Goal: Task Accomplishment & Management: Use online tool/utility

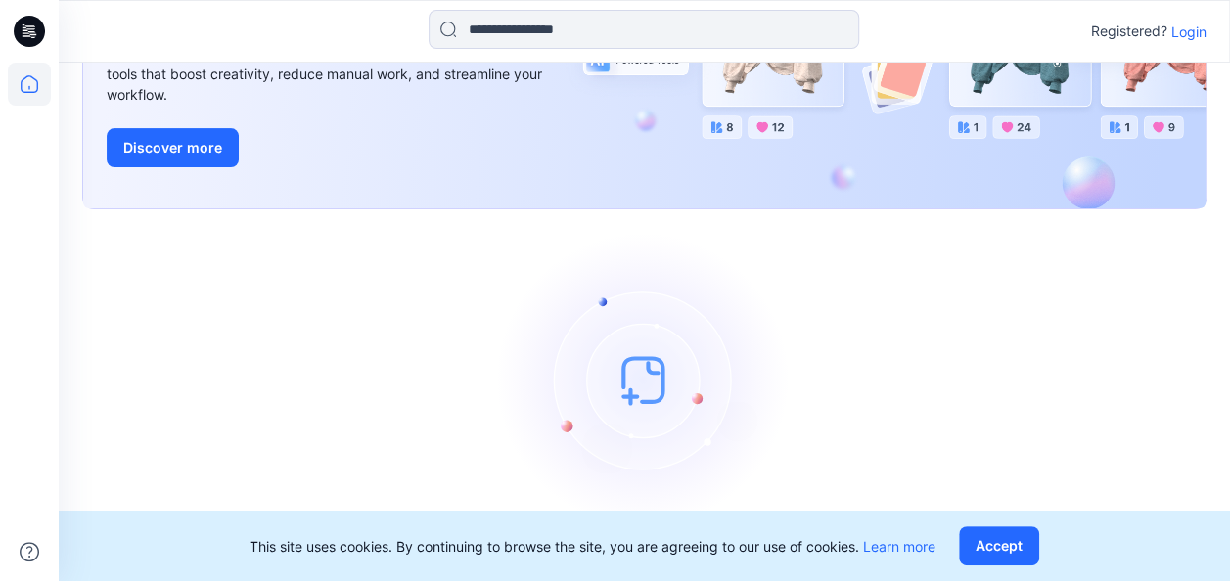
scroll to position [231, 0]
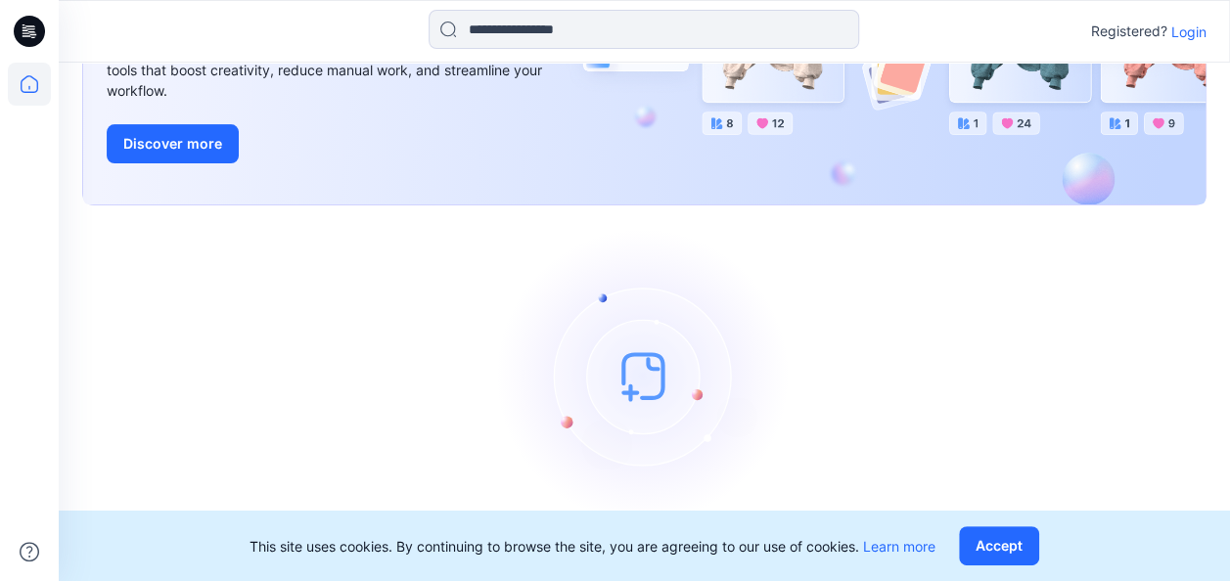
click at [1190, 27] on p "Login" at bounding box center [1189, 32] width 35 height 21
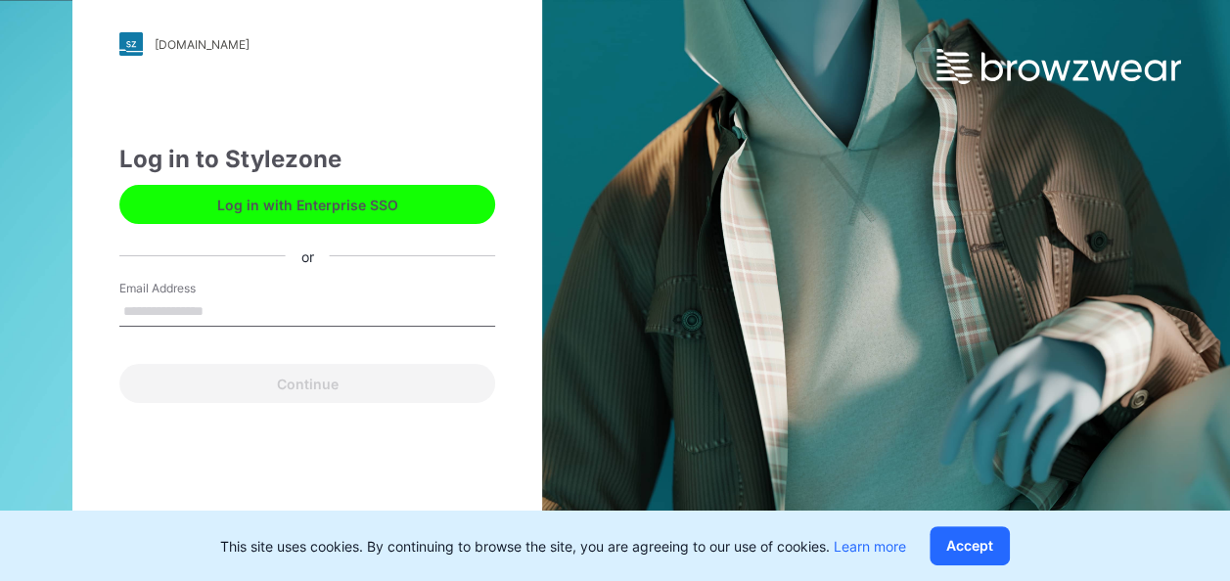
click at [289, 300] on input "Email Address" at bounding box center [307, 312] width 376 height 29
type input "**********"
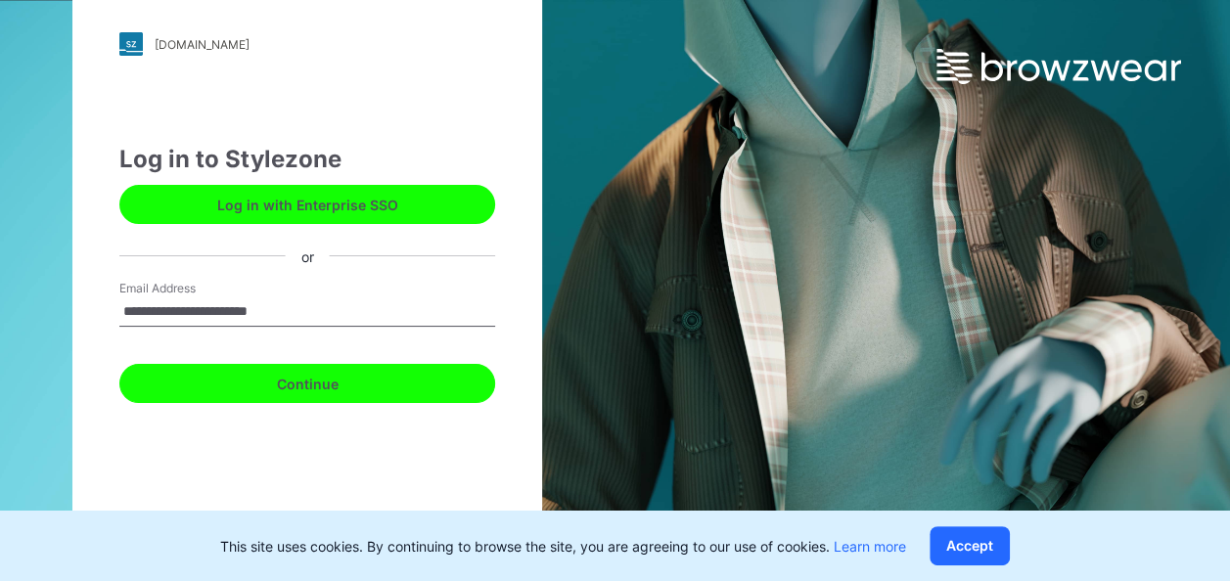
click at [300, 384] on button "Continue" at bounding box center [307, 383] width 376 height 39
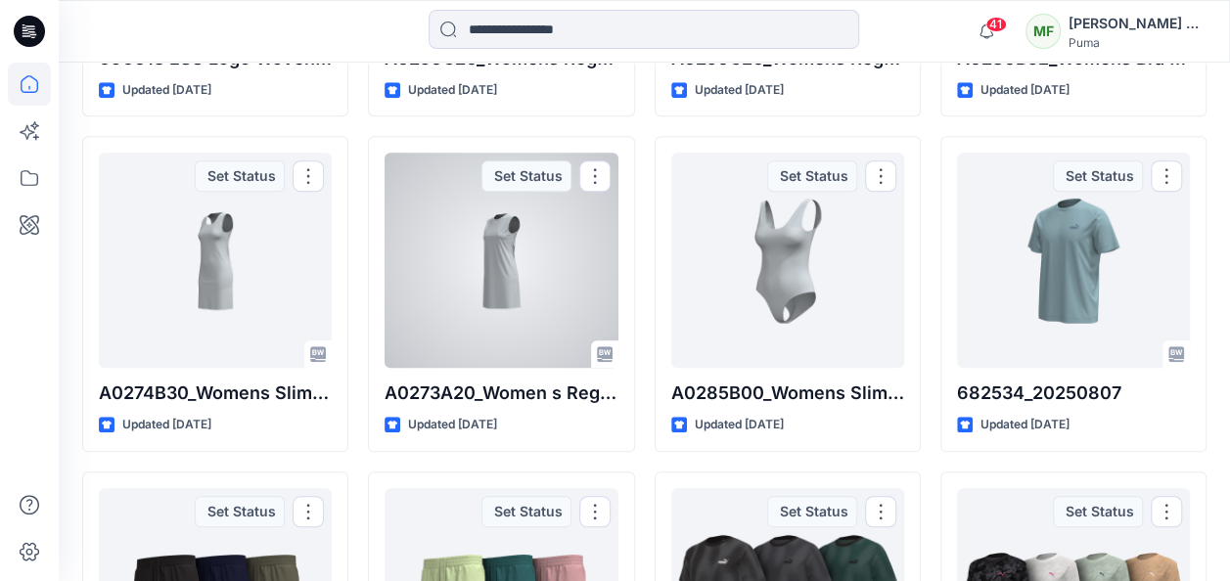
scroll to position [1080, 0]
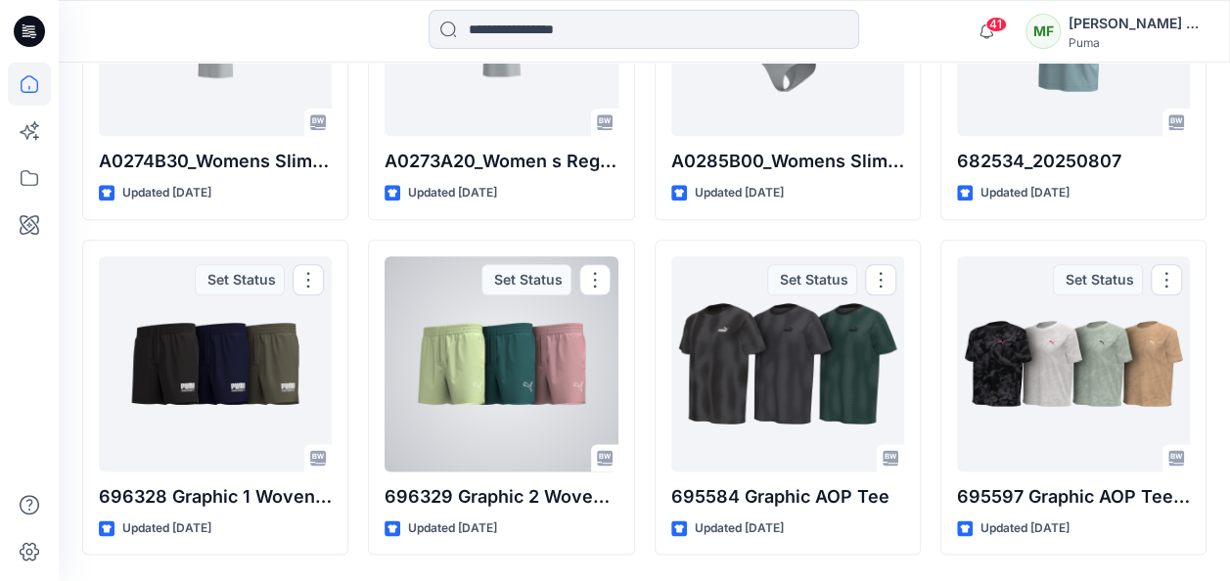
click at [543, 337] on div at bounding box center [501, 363] width 233 height 215
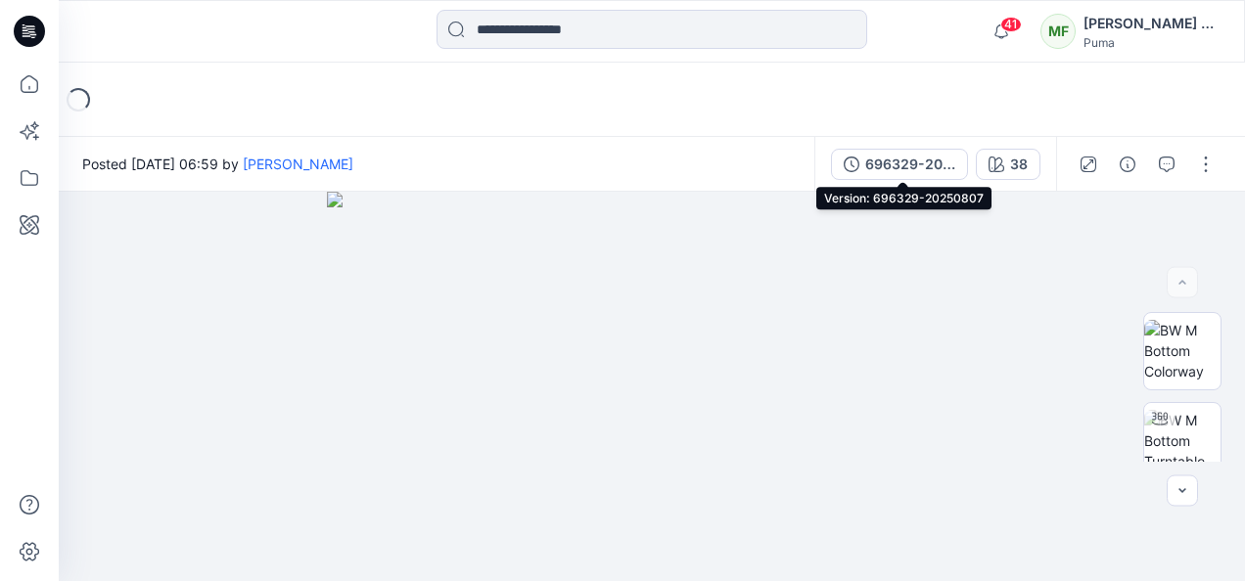
click at [926, 160] on div "696329-20250807" at bounding box center [910, 165] width 90 height 22
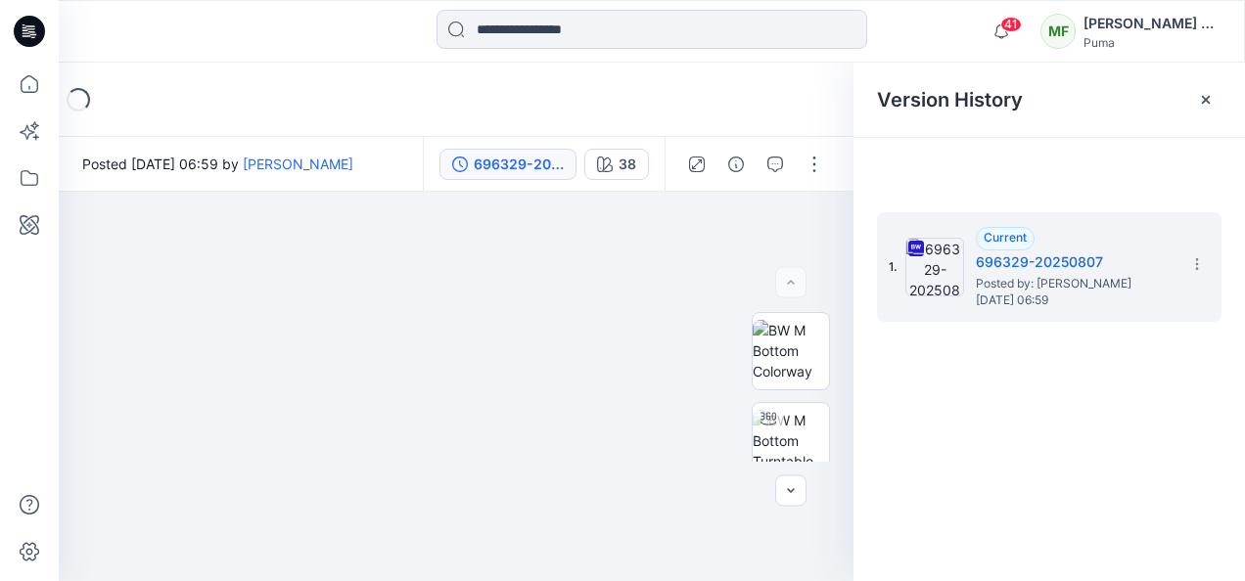
click at [1197, 260] on icon at bounding box center [1197, 264] width 16 height 16
click at [1064, 423] on div "1. Current 696329-20250807 Posted by: [PERSON_NAME] [DATE] 06:59 Download Sourc…" at bounding box center [1050, 400] width 392 height 418
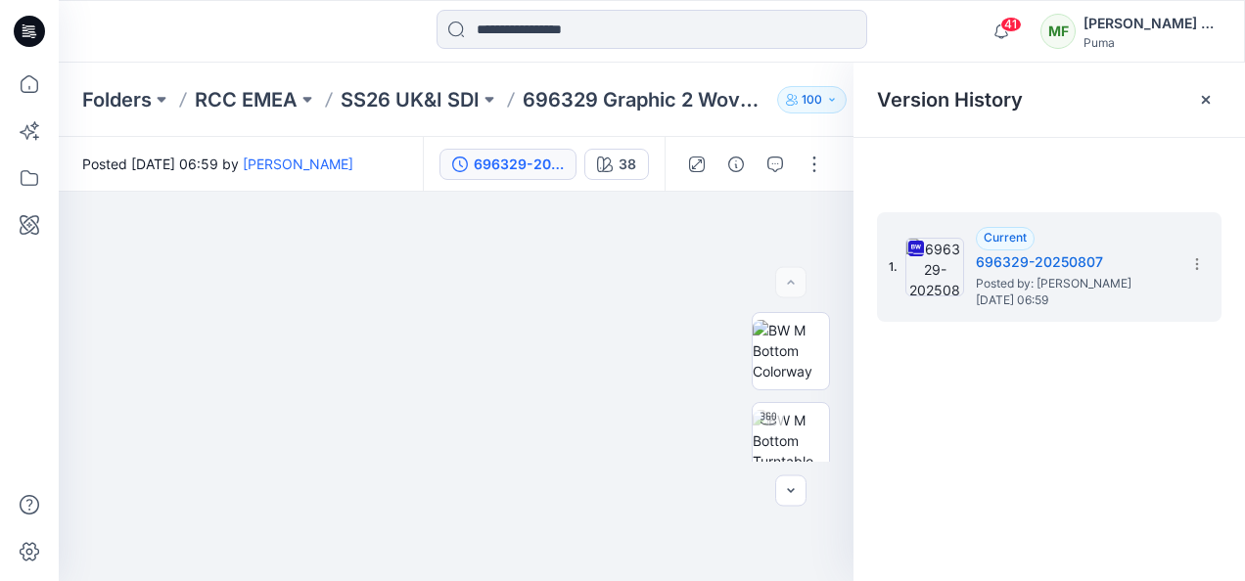
click at [1214, 102] on div at bounding box center [1205, 99] width 31 height 31
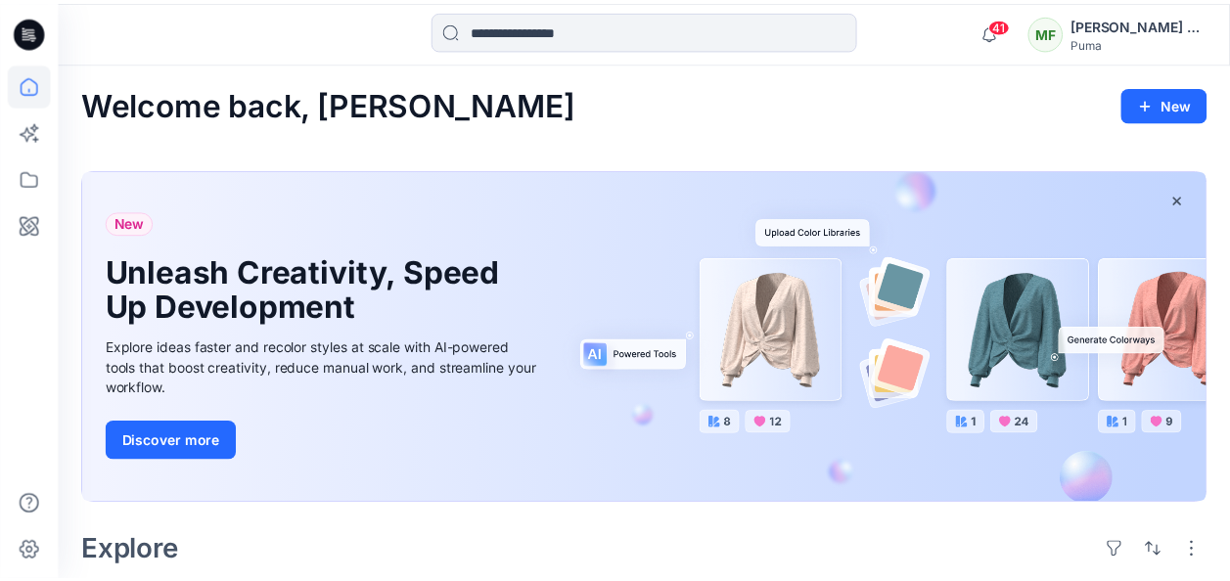
scroll to position [1080, 0]
